Goal: Book appointment/travel/reservation

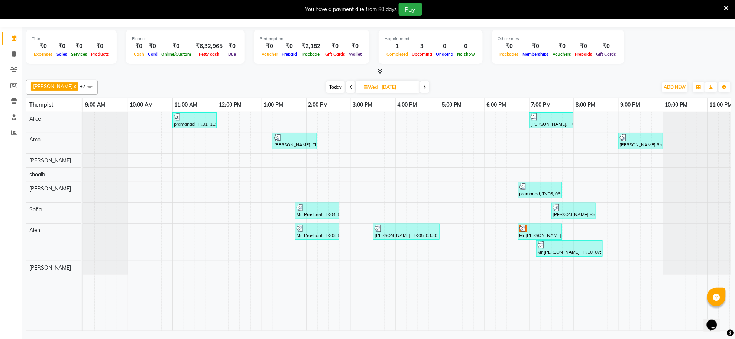
scroll to position [0, 21]
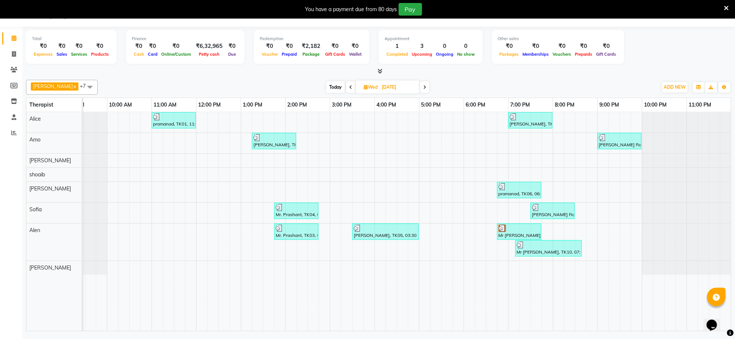
click at [383, 89] on input "[DATE]" at bounding box center [397, 87] width 37 height 11
select select "8"
select select "2025"
click at [368, 110] on select "Jan Feb Mar Apr May Jun [DATE] Aug Sep Oct Nov Dec" at bounding box center [362, 110] width 28 height 11
select select "9"
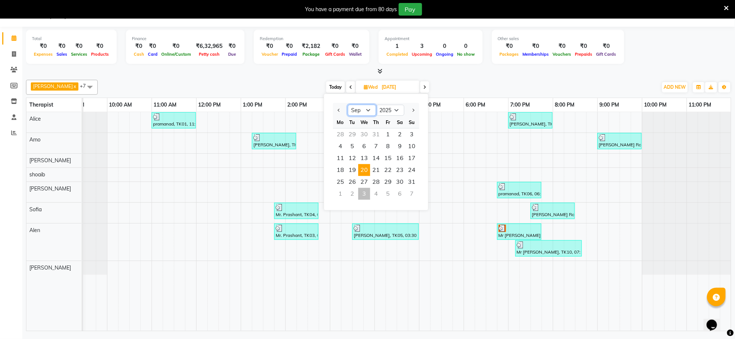
click at [348, 105] on select "Jan Feb Mar Apr May Jun [DATE] Aug Sep Oct Nov Dec" at bounding box center [362, 110] width 28 height 11
click at [365, 136] on span "3" at bounding box center [364, 135] width 12 height 12
type input "[DATE]"
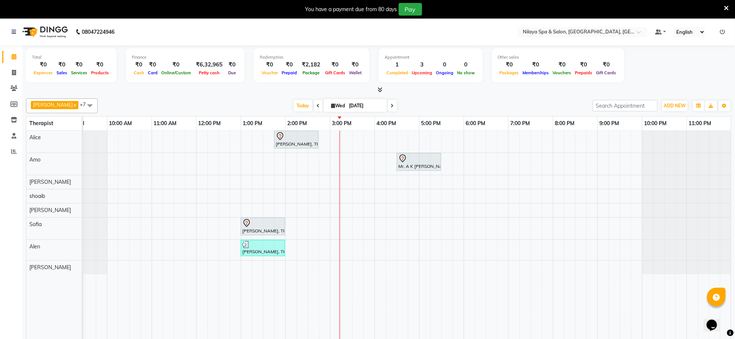
scroll to position [19, 0]
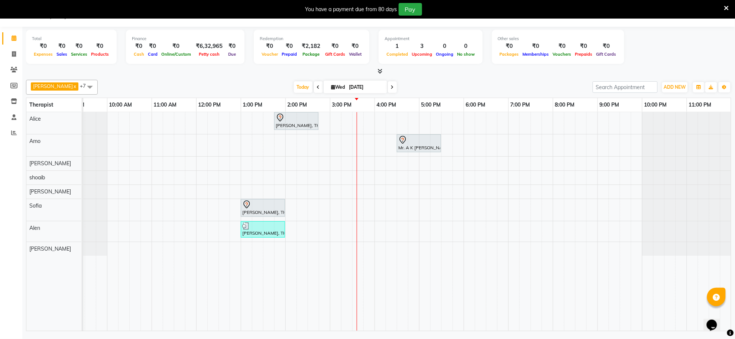
click at [330, 87] on span "Wed" at bounding box center [338, 87] width 17 height 6
select select "9"
select select "2025"
click at [304, 108] on button "Previous month" at bounding box center [305, 110] width 6 height 12
select select "8"
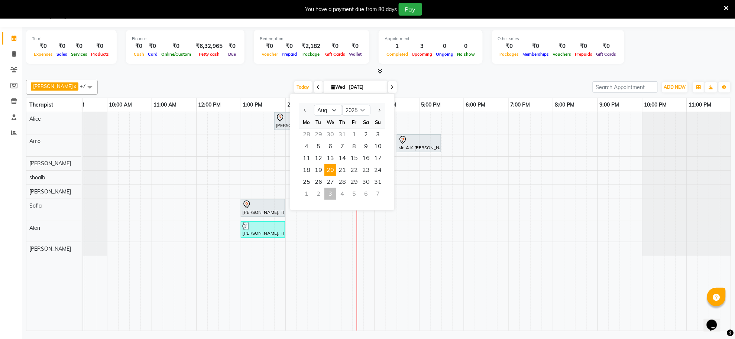
click at [329, 170] on span "20" at bounding box center [330, 170] width 12 height 12
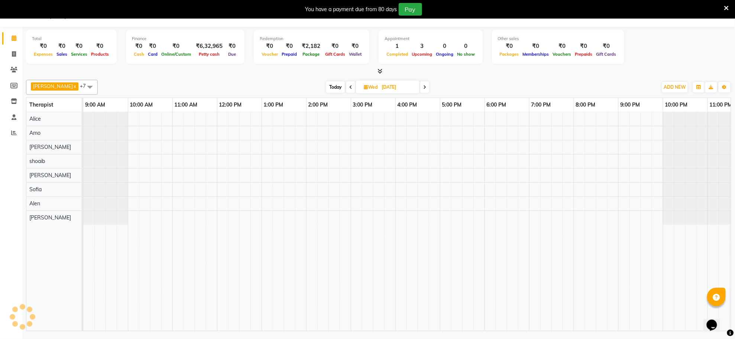
scroll to position [0, 21]
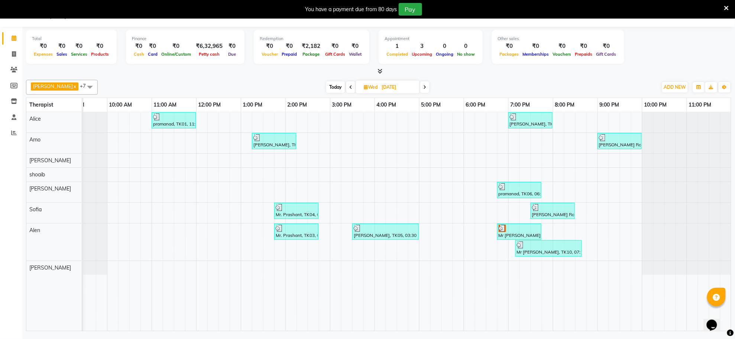
click at [346, 90] on span at bounding box center [350, 87] width 9 height 12
type input "[DATE]"
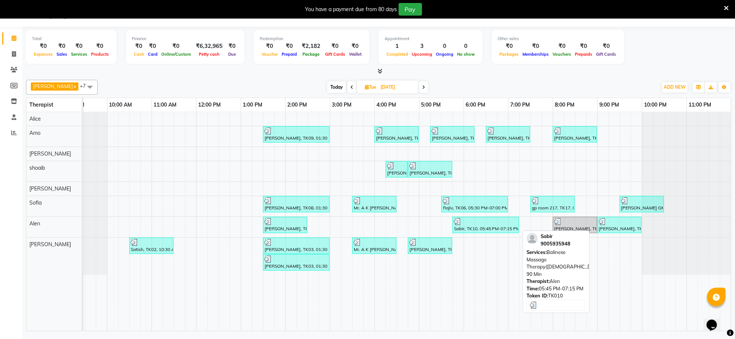
click at [462, 228] on div "Sabir, TK10, 05:45 PM-07:15 PM, Balinese Massage Therapy([DEMOGRAPHIC_DATA]) 90…" at bounding box center [485, 225] width 65 height 14
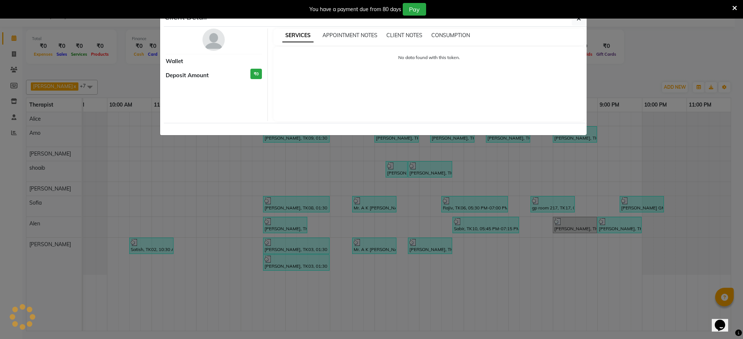
select select "3"
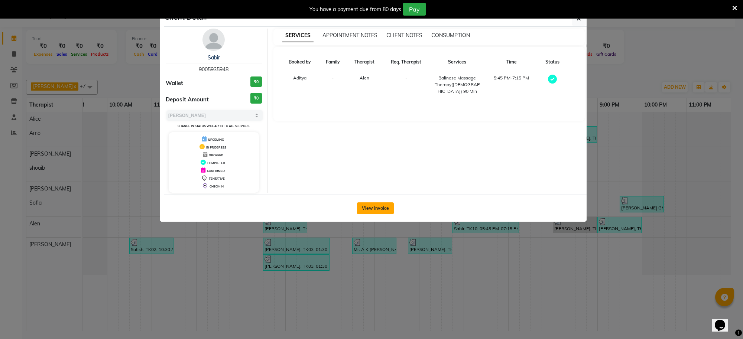
click at [373, 212] on button "View Invoice" at bounding box center [375, 209] width 37 height 12
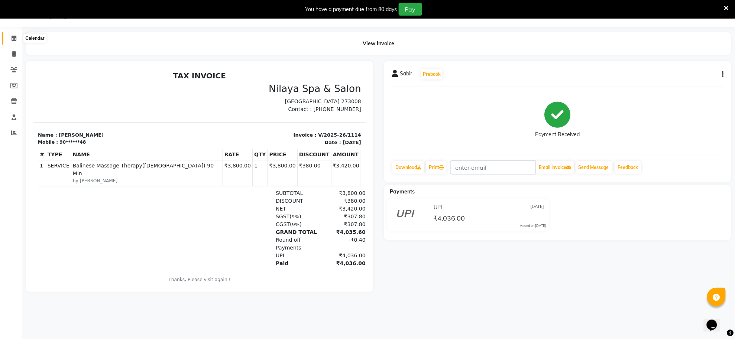
click at [14, 41] on icon at bounding box center [14, 38] width 5 height 6
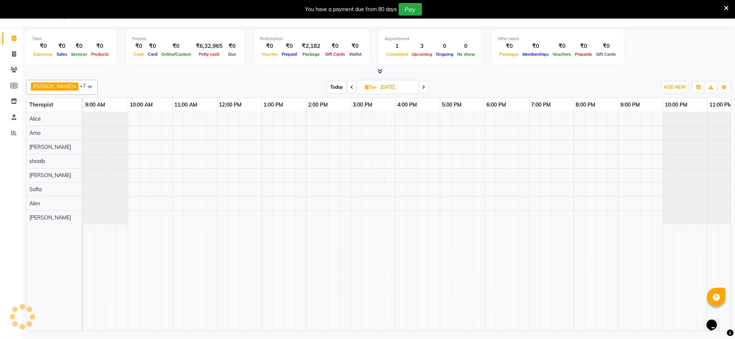
scroll to position [0, 21]
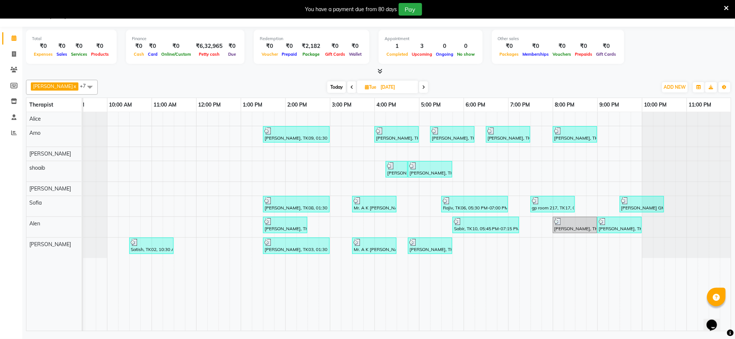
click at [329, 85] on span "Today" at bounding box center [336, 87] width 19 height 12
type input "[DATE]"
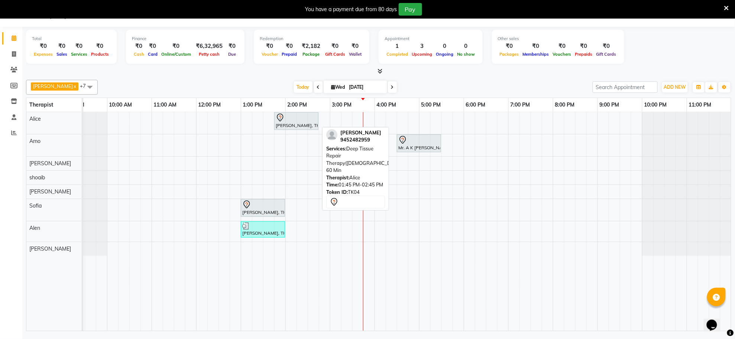
click at [301, 123] on div "[PERSON_NAME], TK04, 01:45 PM-02:45 PM, Deep Tissue Repair Therapy([DEMOGRAPHIC…" at bounding box center [296, 121] width 43 height 16
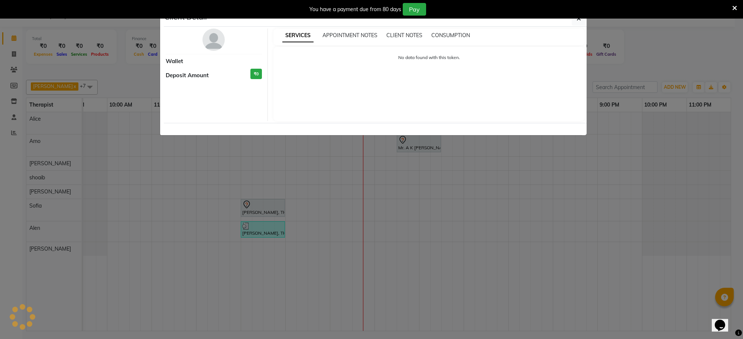
select select "7"
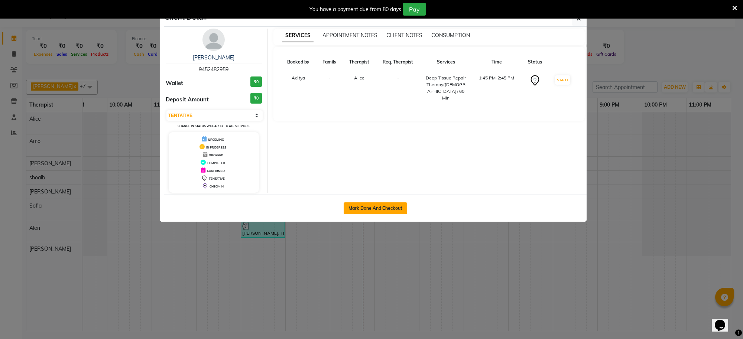
click at [379, 208] on button "Mark Done And Checkout" at bounding box center [376, 209] width 64 height 12
select select "service"
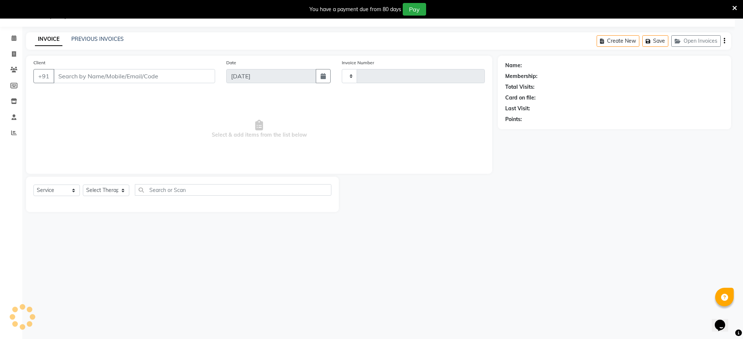
type input "1262"
select select "8283"
type input "94******59"
select select "80697"
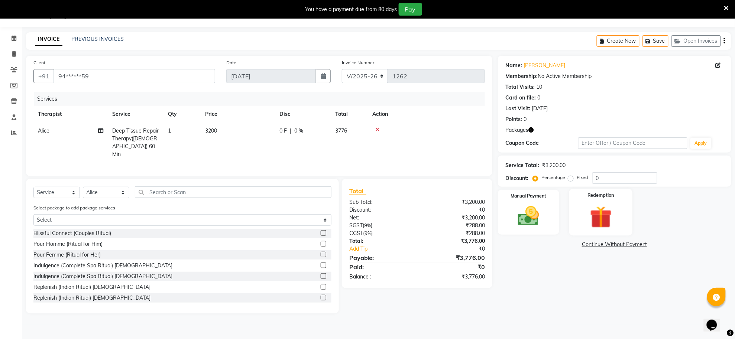
click at [608, 214] on img at bounding box center [601, 217] width 36 height 27
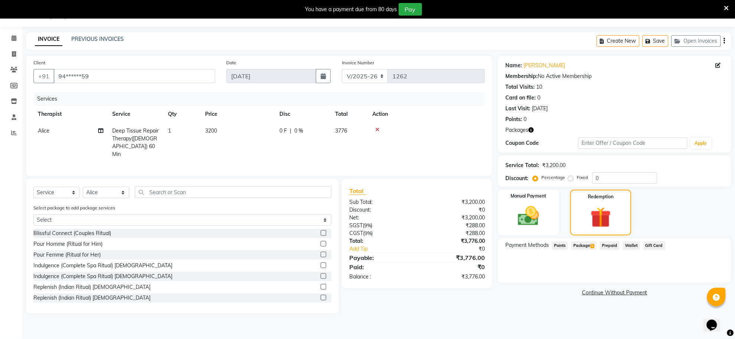
click at [589, 248] on span "Package 3" at bounding box center [584, 246] width 26 height 9
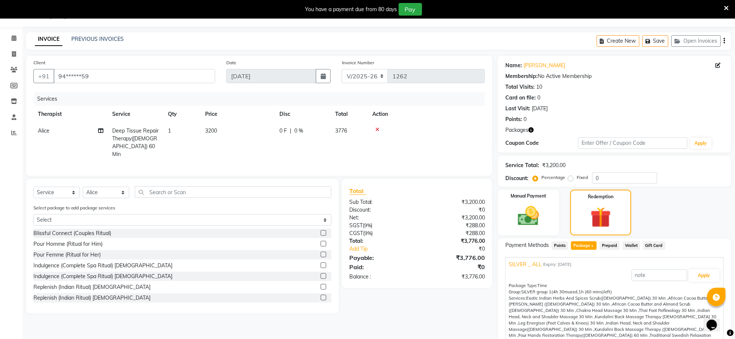
click at [528, 263] on span "SILVER _ ALL" at bounding box center [525, 265] width 33 height 8
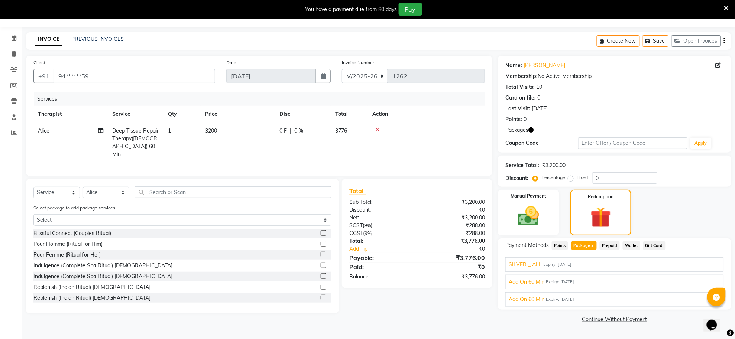
click at [528, 263] on span "SILVER _ ALL" at bounding box center [525, 265] width 33 height 8
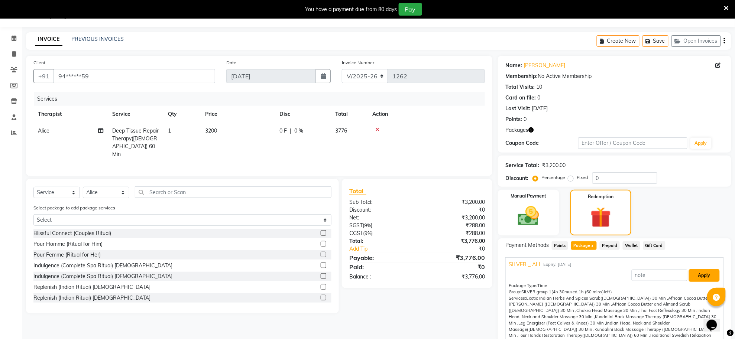
click at [693, 278] on button "Apply" at bounding box center [704, 275] width 31 height 13
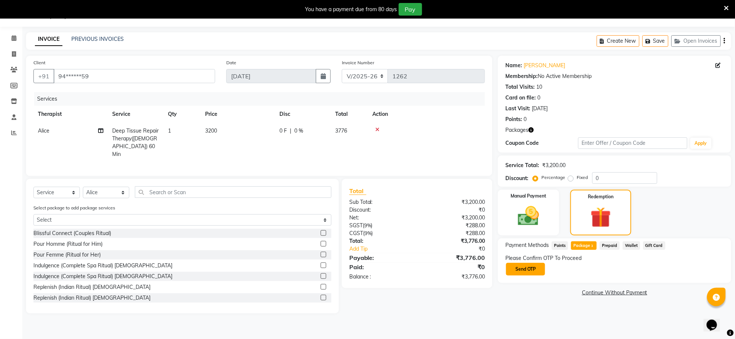
click at [523, 268] on button "Send OTP" at bounding box center [525, 269] width 39 height 13
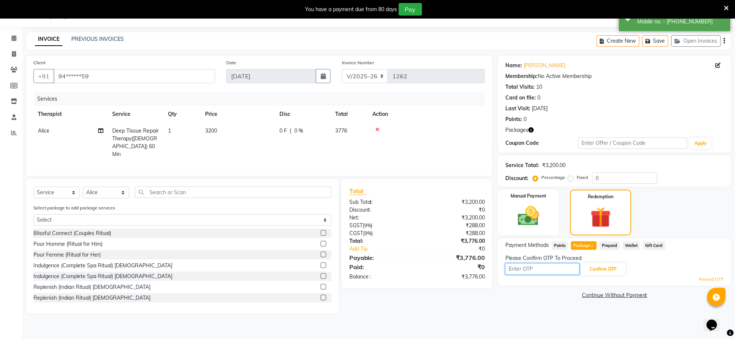
click at [524, 271] on input "text" at bounding box center [542, 269] width 74 height 12
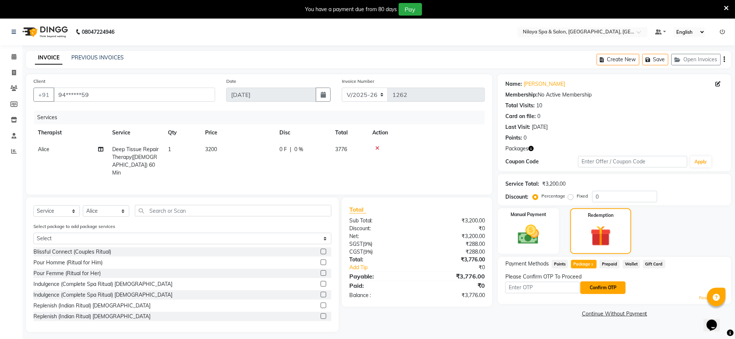
click at [618, 287] on button "Confirm OTP" at bounding box center [602, 288] width 45 height 13
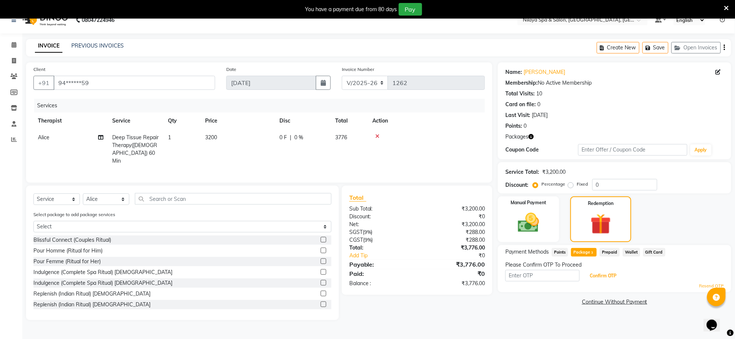
scroll to position [19, 0]
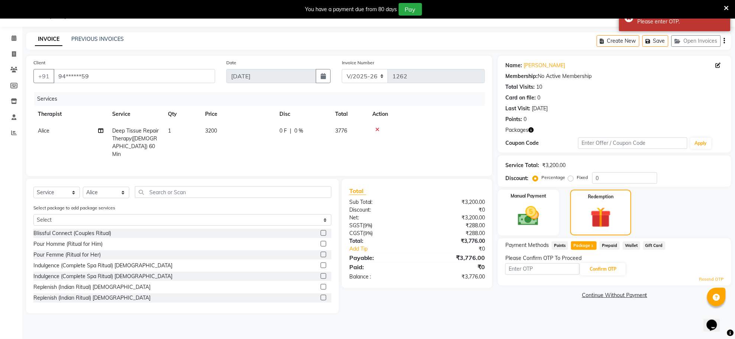
click at [704, 281] on link "Resend OTP" at bounding box center [711, 279] width 25 height 6
click at [706, 279] on link "Resend OTP" at bounding box center [711, 279] width 25 height 6
click at [539, 269] on input "text" at bounding box center [542, 269] width 74 height 12
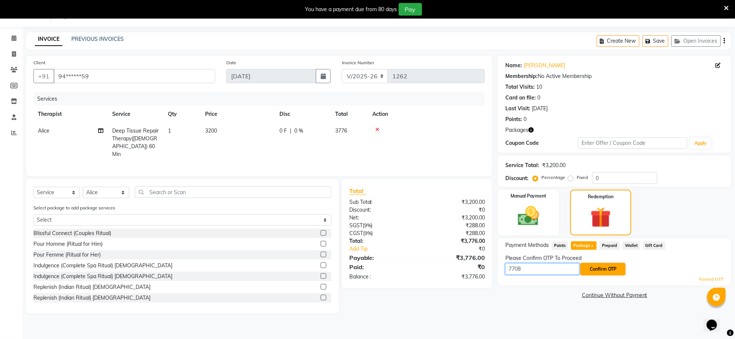
type input "7708"
click at [599, 264] on button "Confirm OTP" at bounding box center [602, 269] width 45 height 13
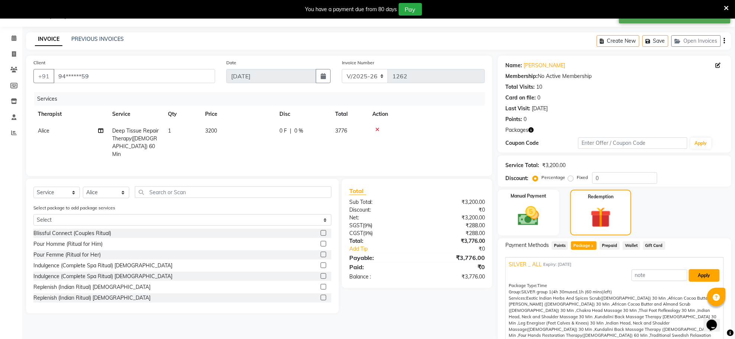
click at [702, 275] on button "Apply" at bounding box center [704, 275] width 31 height 13
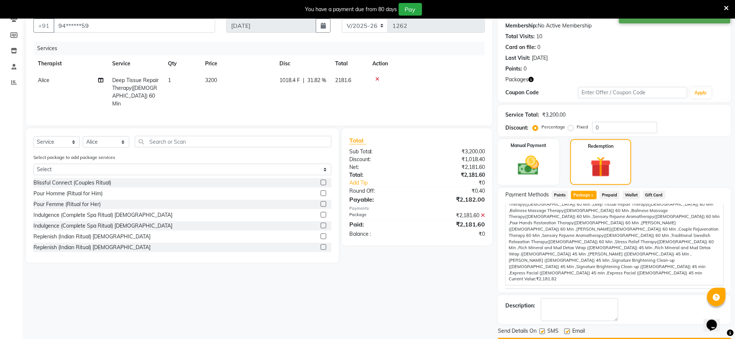
scroll to position [90, 0]
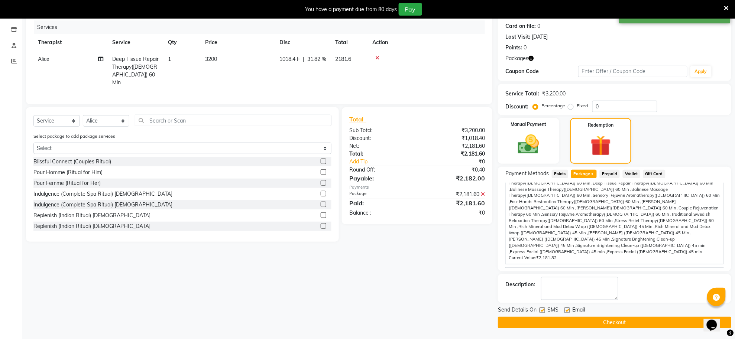
click at [617, 320] on button "Checkout" at bounding box center [614, 323] width 233 height 12
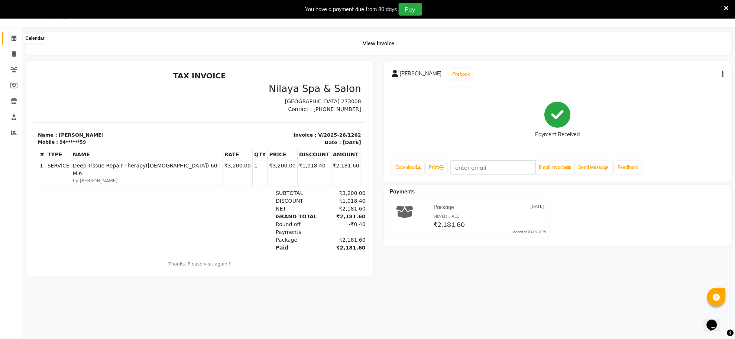
click at [13, 39] on icon at bounding box center [14, 38] width 5 height 6
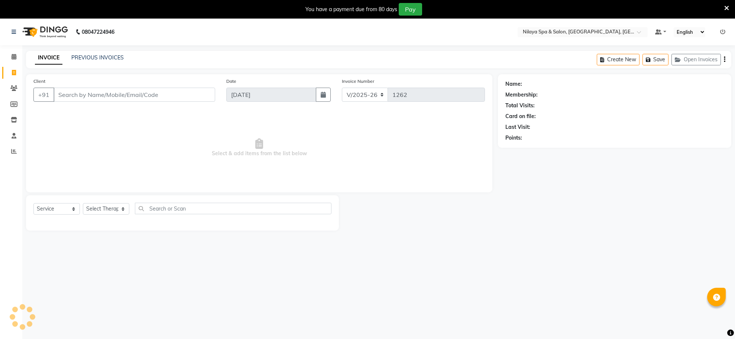
select select "8283"
select select "service"
click at [9, 56] on span at bounding box center [13, 57] width 13 height 9
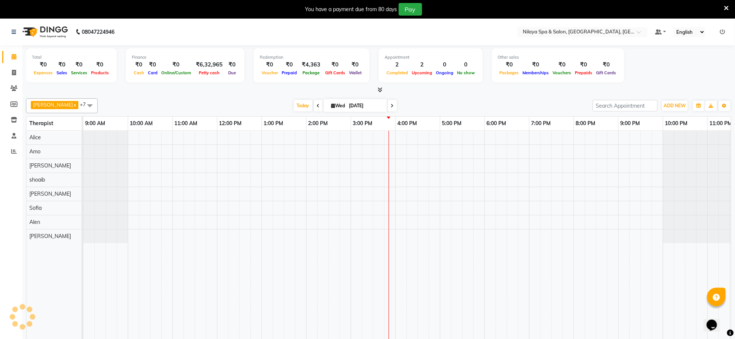
scroll to position [0, 21]
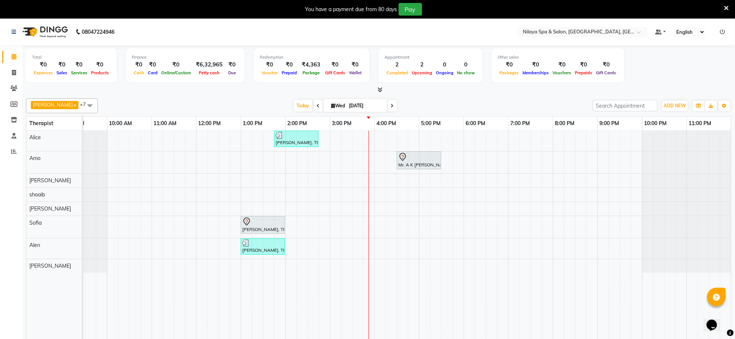
click at [337, 105] on span "Wed" at bounding box center [338, 106] width 17 height 6
select select "9"
select select "2025"
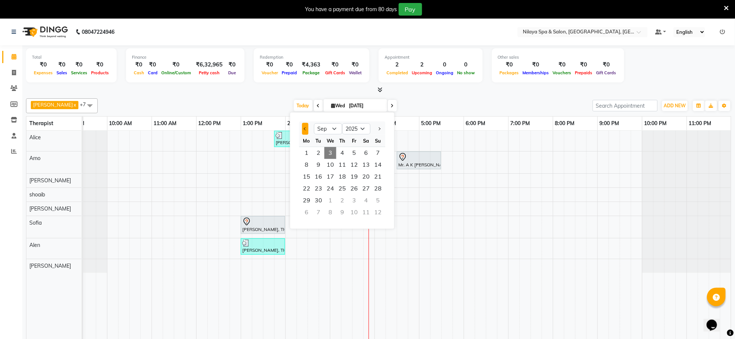
click at [305, 127] on button "Previous month" at bounding box center [305, 129] width 6 height 12
select select "8"
click at [321, 190] on span "19" at bounding box center [319, 189] width 12 height 12
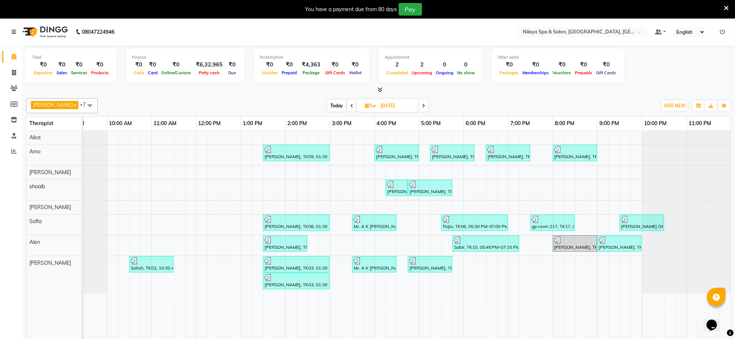
click at [419, 108] on span at bounding box center [423, 106] width 9 height 12
type input "[DATE]"
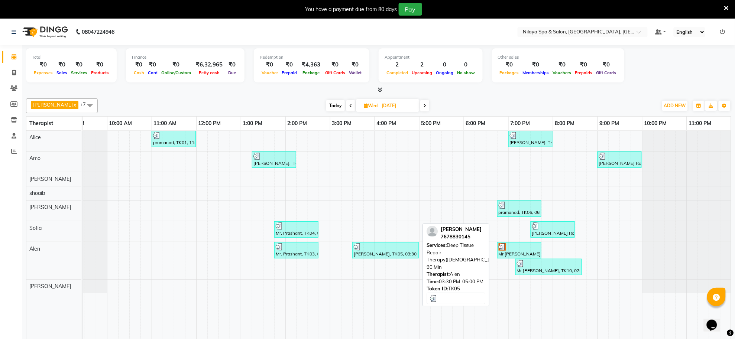
drag, startPoint x: 378, startPoint y: 248, endPoint x: 395, endPoint y: 251, distance: 17.0
click at [395, 251] on div at bounding box center [386, 246] width 64 height 7
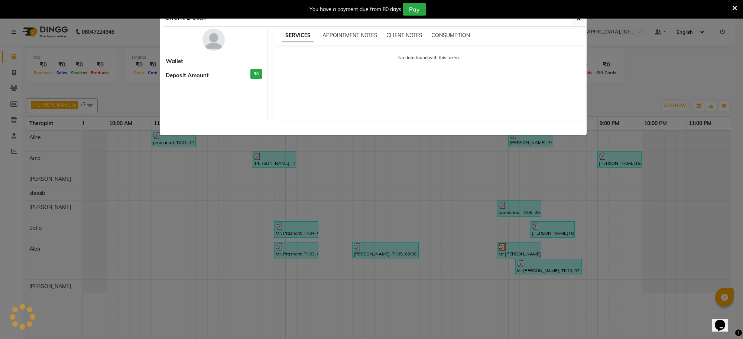
select select "3"
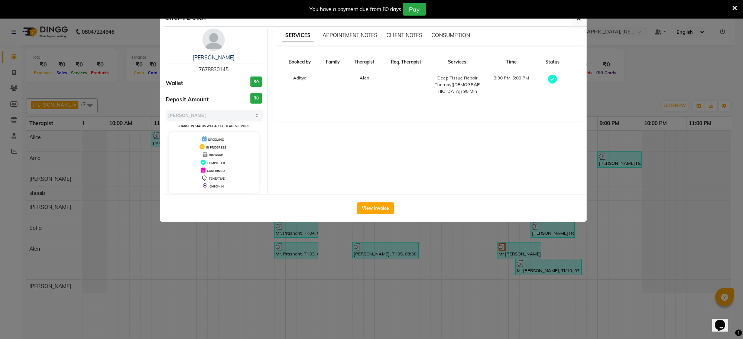
click at [576, 17] on div "You have a payment due from 80 days Pay" at bounding box center [371, 9] width 743 height 19
click at [582, 19] on button "button" at bounding box center [579, 19] width 14 height 14
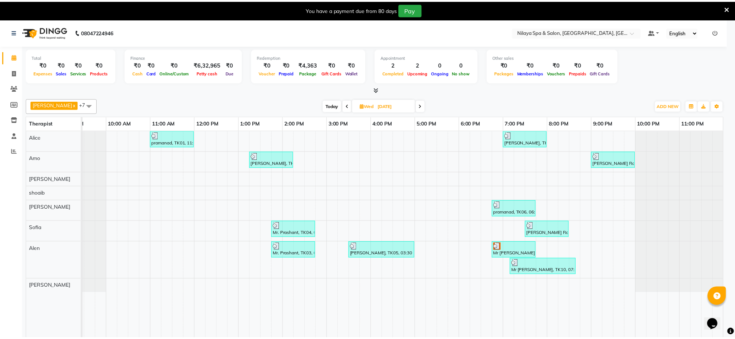
scroll to position [0, 13]
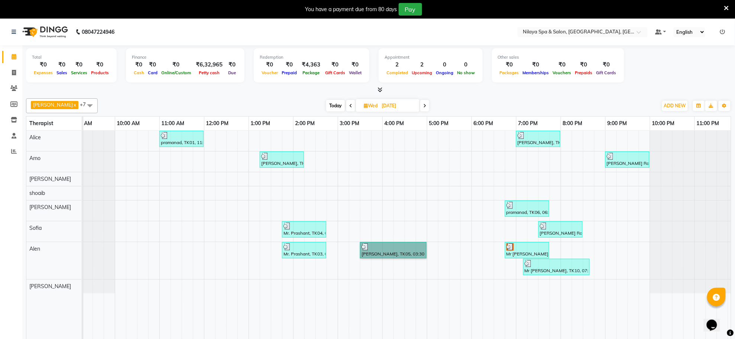
drag, startPoint x: 409, startPoint y: 248, endPoint x: 437, endPoint y: 247, distance: 27.5
click at [425, 272] on div "pramanad, TK01, 11:00 AM-12:00 PM, Traditional Swedish Relaxation Therapy(Male)…" at bounding box center [404, 240] width 669 height 219
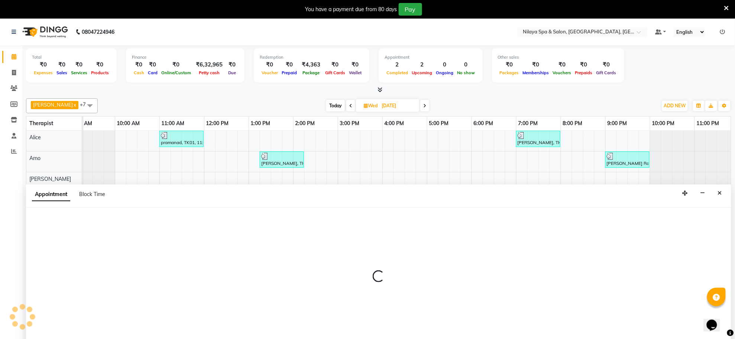
scroll to position [19, 0]
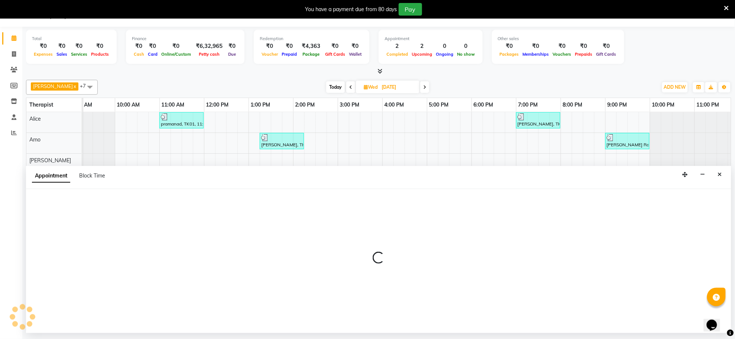
select select "84325"
select select "1005"
select select "tentative"
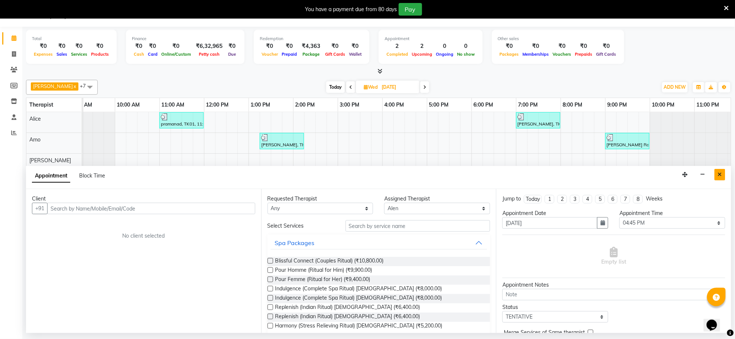
click at [720, 179] on button "Close" at bounding box center [720, 175] width 11 height 12
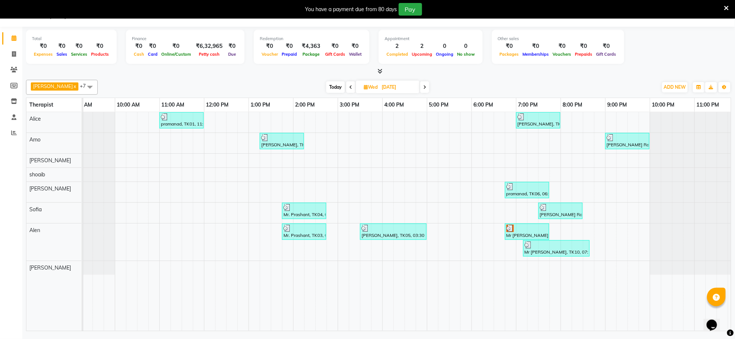
drag, startPoint x: 406, startPoint y: 236, endPoint x: 422, endPoint y: 242, distance: 16.6
click at [430, 244] on div "pramanad, TK01, 11:00 AM-12:00 PM, Traditional Swedish Relaxation Therapy(Male)…" at bounding box center [404, 221] width 669 height 219
drag, startPoint x: 390, startPoint y: 226, endPoint x: 414, endPoint y: 227, distance: 24.2
click at [414, 227] on div at bounding box center [394, 228] width 64 height 7
select select "3"
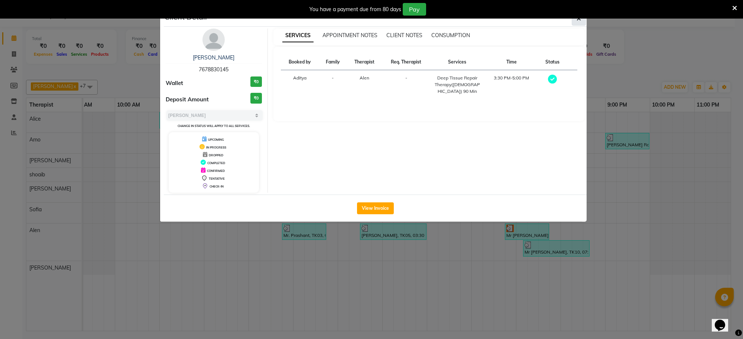
click at [577, 20] on icon "button" at bounding box center [579, 19] width 4 height 6
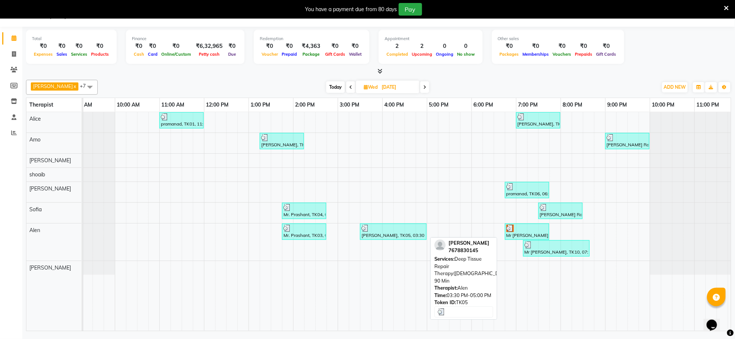
drag, startPoint x: 370, startPoint y: 228, endPoint x: 412, endPoint y: 236, distance: 42.9
click at [412, 236] on div "[PERSON_NAME], TK05, 03:30 PM-05:00 PM, Deep Tissue Repair Therapy([DEMOGRAPHIC…" at bounding box center [393, 232] width 65 height 14
select select "3"
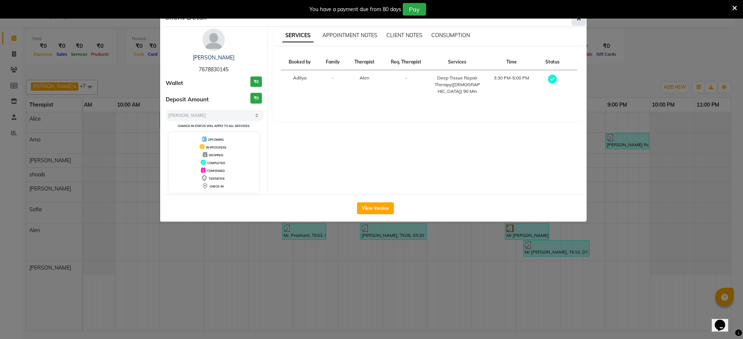
click at [580, 19] on icon "button" at bounding box center [579, 19] width 4 height 6
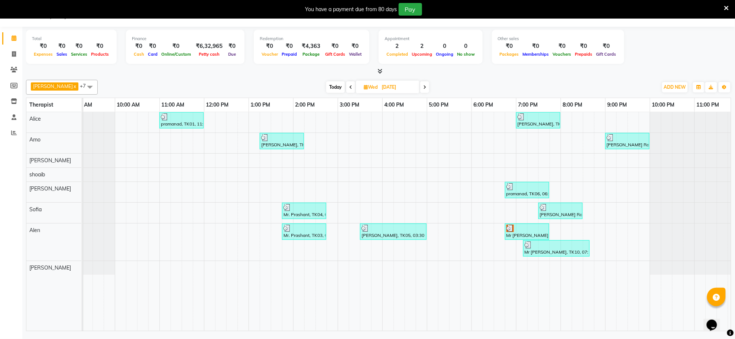
click at [364, 88] on icon at bounding box center [366, 87] width 4 height 5
select select "8"
select select "2025"
click at [365, 193] on div "3" at bounding box center [364, 194] width 12 height 12
type input "[DATE]"
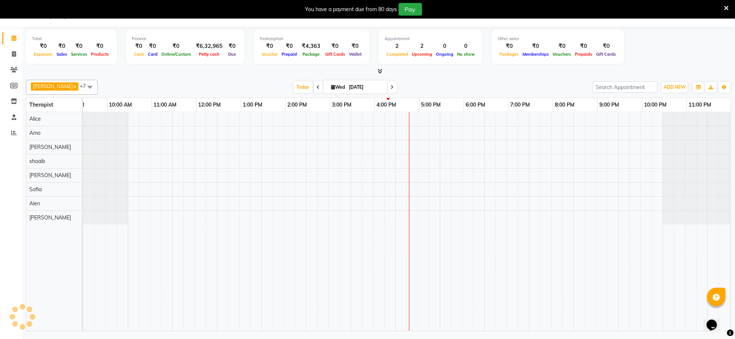
scroll to position [0, 21]
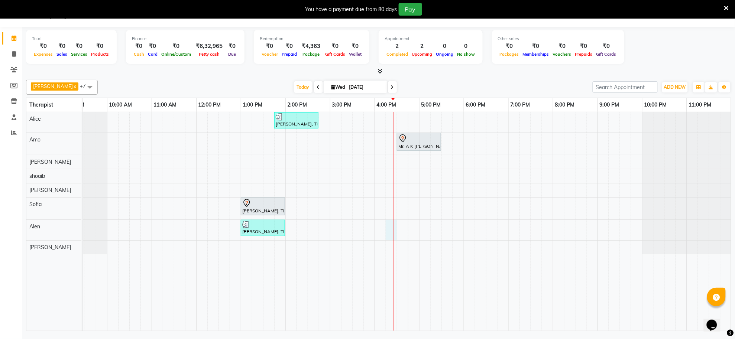
click at [395, 228] on div "K.R Srivasta, TK04, 01:45 PM-02:45 PM, Deep Tissue Repair Therapy(Male) 60 Min …" at bounding box center [396, 221] width 669 height 219
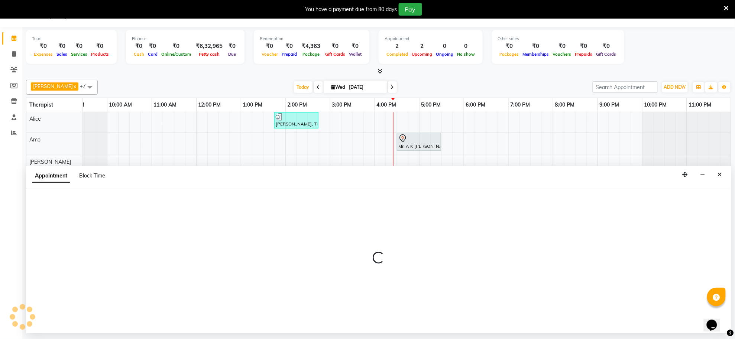
select select "84325"
select select "975"
select select "tentative"
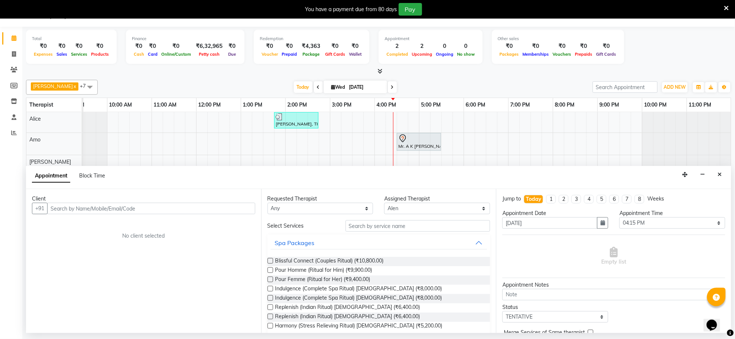
click at [225, 210] on input "text" at bounding box center [151, 209] width 208 height 12
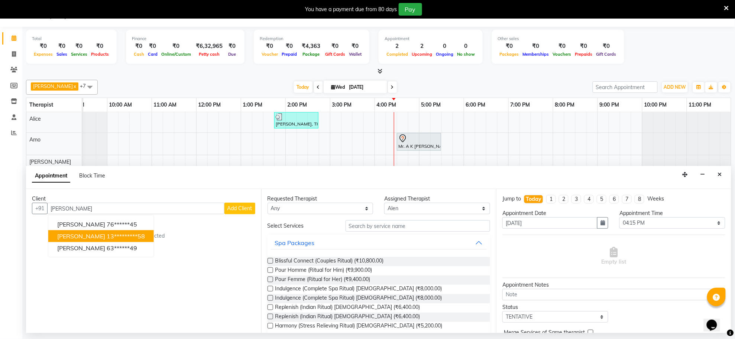
click at [121, 234] on ngb-highlight "13*********58" at bounding box center [126, 236] width 38 height 7
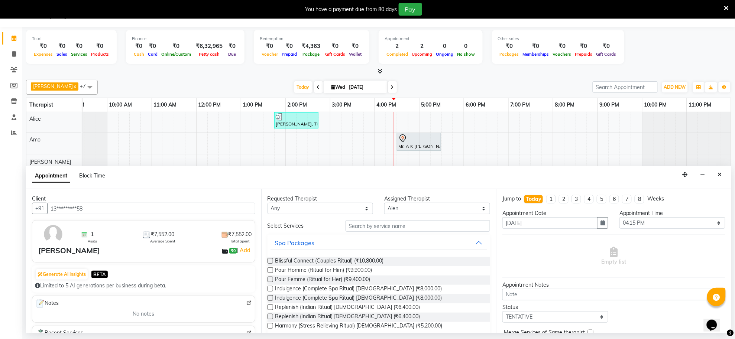
type input "13*********58"
click at [373, 228] on input "text" at bounding box center [418, 226] width 145 height 12
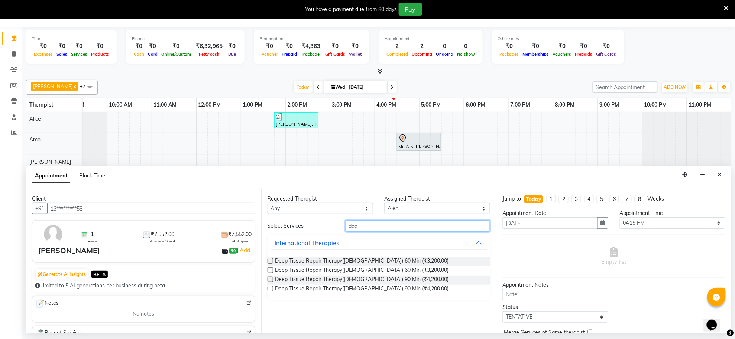
type input "dee"
click at [272, 262] on label at bounding box center [271, 261] width 6 height 6
click at [272, 262] on input "checkbox" at bounding box center [270, 261] width 5 height 5
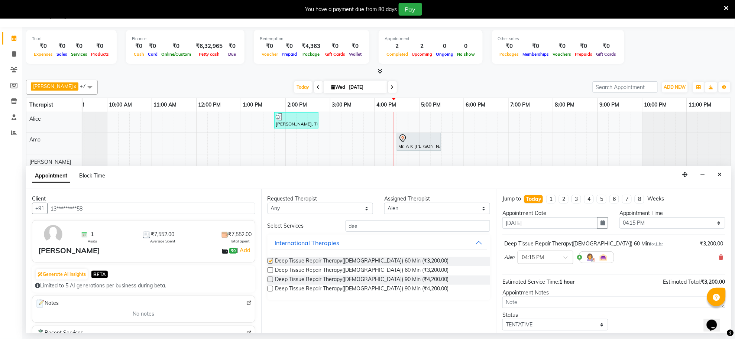
checkbox input "false"
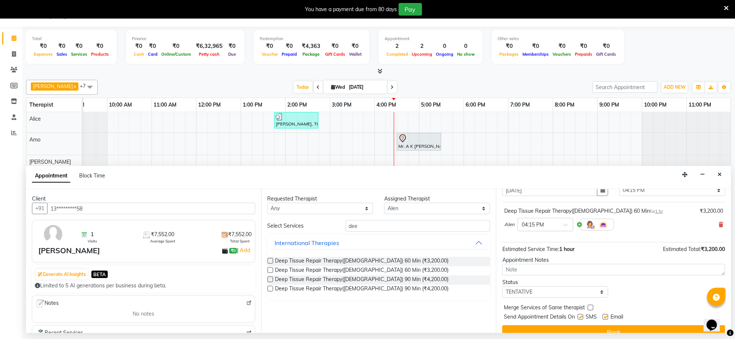
scroll to position [45, 0]
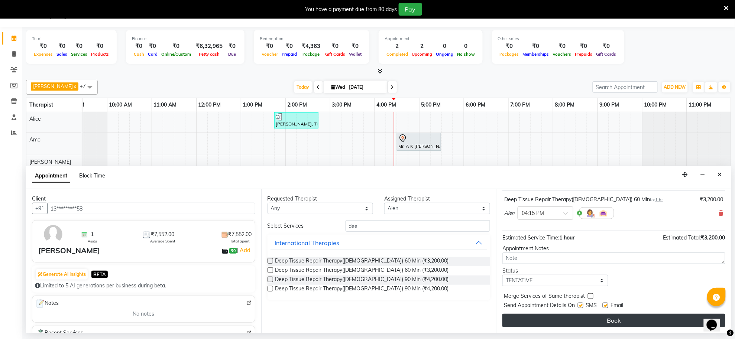
click at [562, 324] on button "Book" at bounding box center [613, 320] width 223 height 13
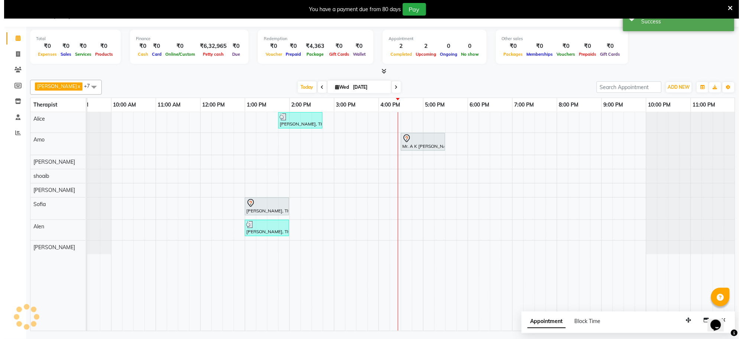
scroll to position [0, 0]
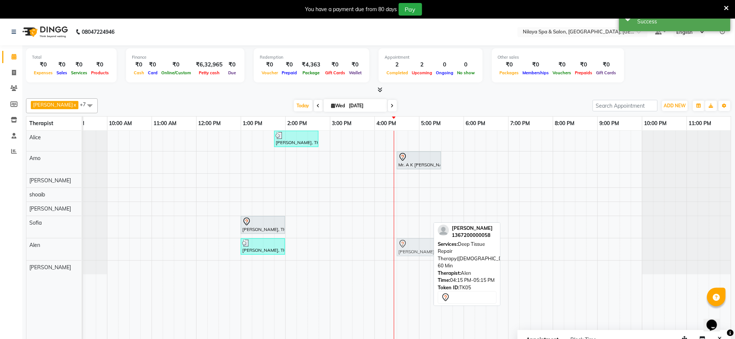
drag, startPoint x: 402, startPoint y: 251, endPoint x: 415, endPoint y: 249, distance: 13.1
click at [62, 249] on div "Mr Krishna mohan Tripathi, TK03, 01:00 PM-02:00 PM, Deep Tissue Repair Therapy(…" at bounding box center [62, 250] width 0 height 22
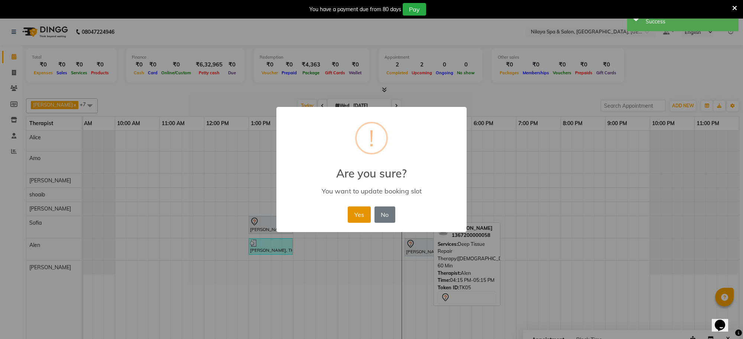
click at [357, 213] on button "Yes" at bounding box center [359, 215] width 23 height 16
